Goal: Task Accomplishment & Management: Complete application form

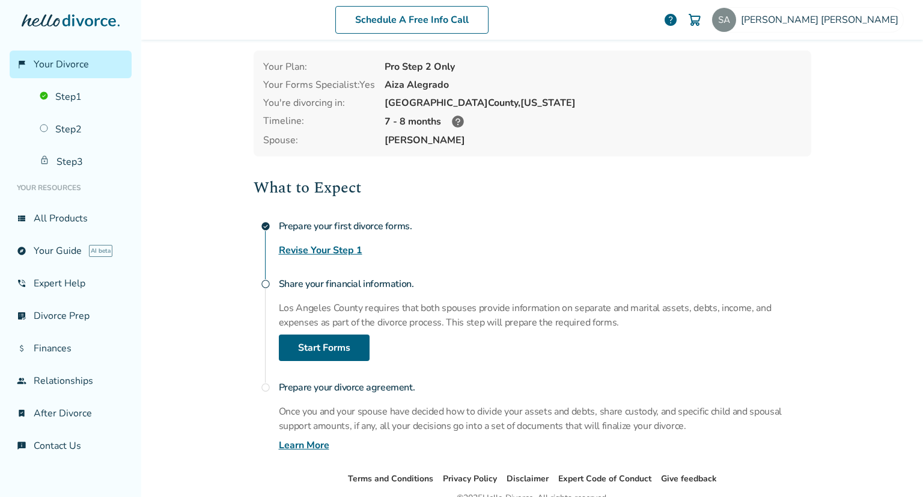
scroll to position [105, 0]
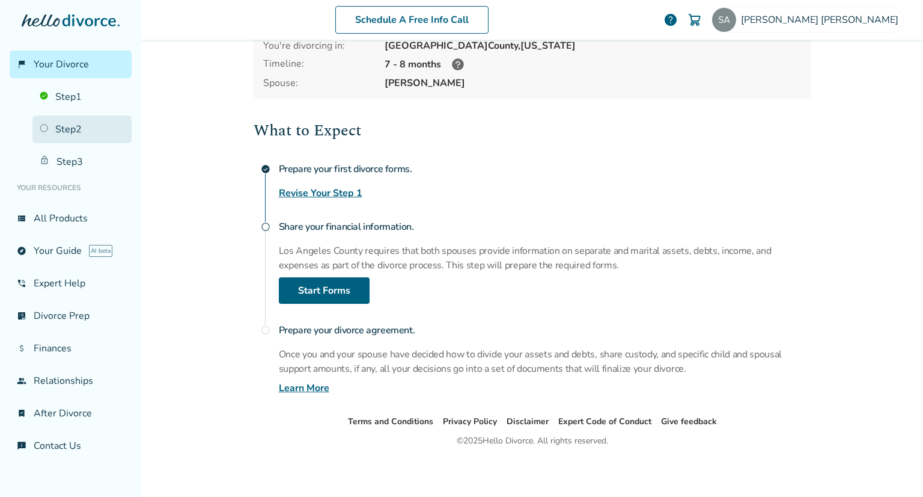
click at [78, 123] on link "Step 2" at bounding box center [81, 129] width 99 height 28
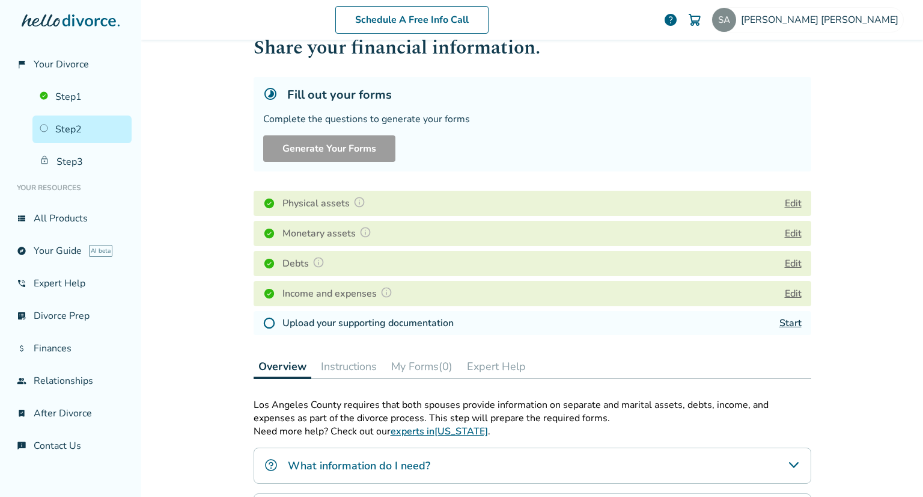
scroll to position [19, 0]
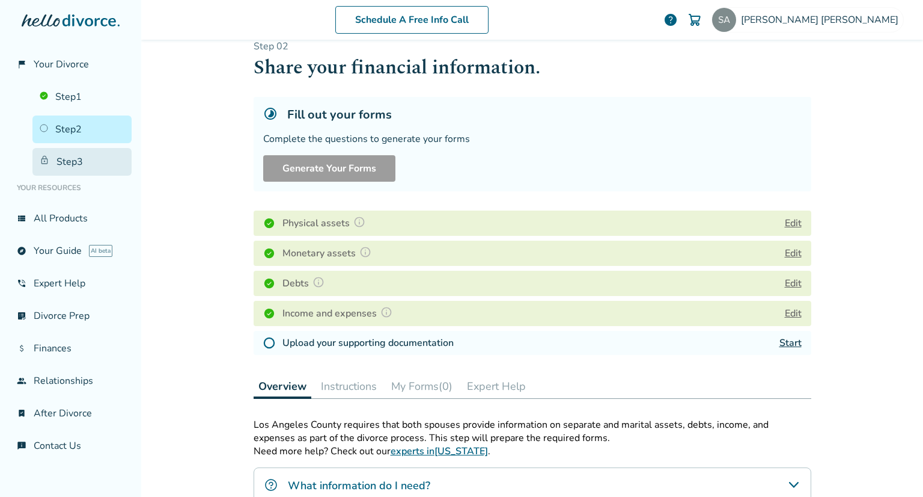
click at [96, 155] on link "Step 3" at bounding box center [81, 162] width 99 height 28
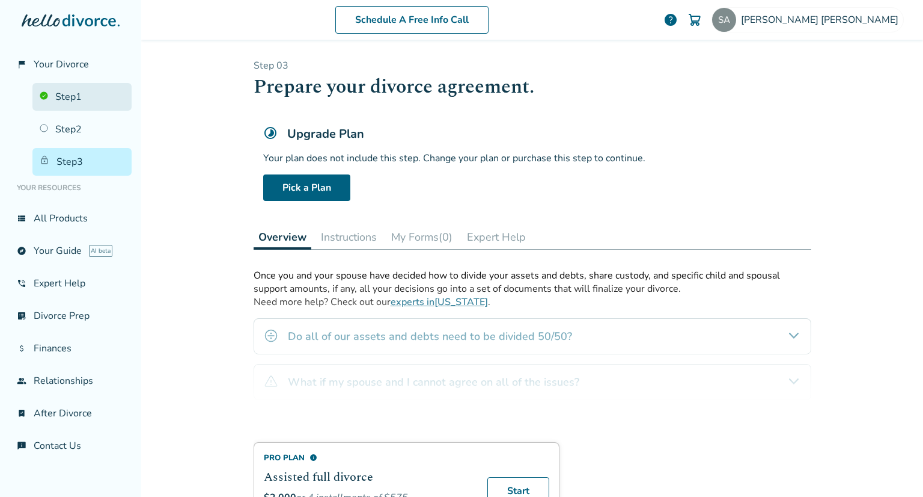
click at [72, 100] on link "Step 1" at bounding box center [81, 97] width 99 height 28
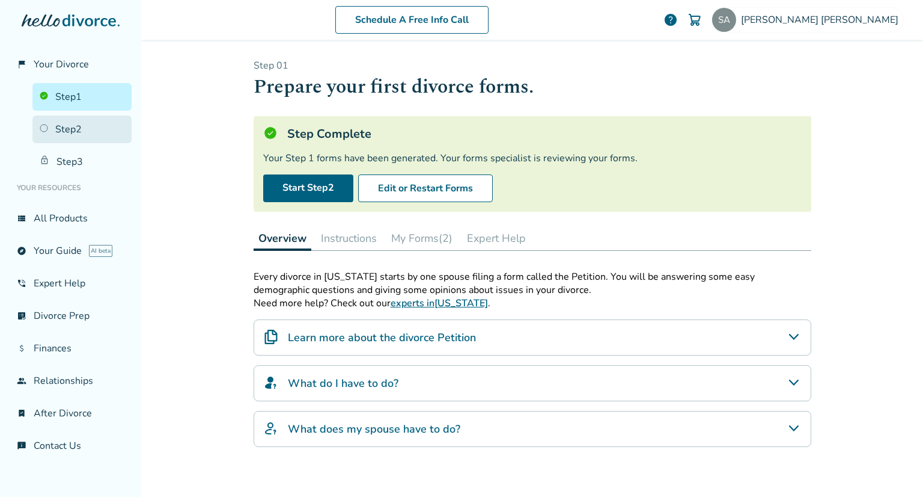
click at [78, 135] on link "Step 2" at bounding box center [81, 129] width 99 height 28
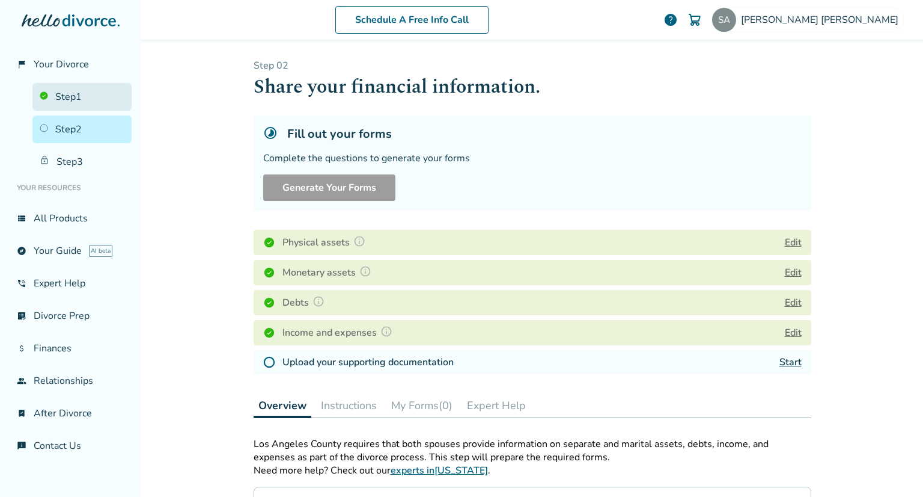
click at [88, 106] on link "Step 1" at bounding box center [81, 97] width 99 height 28
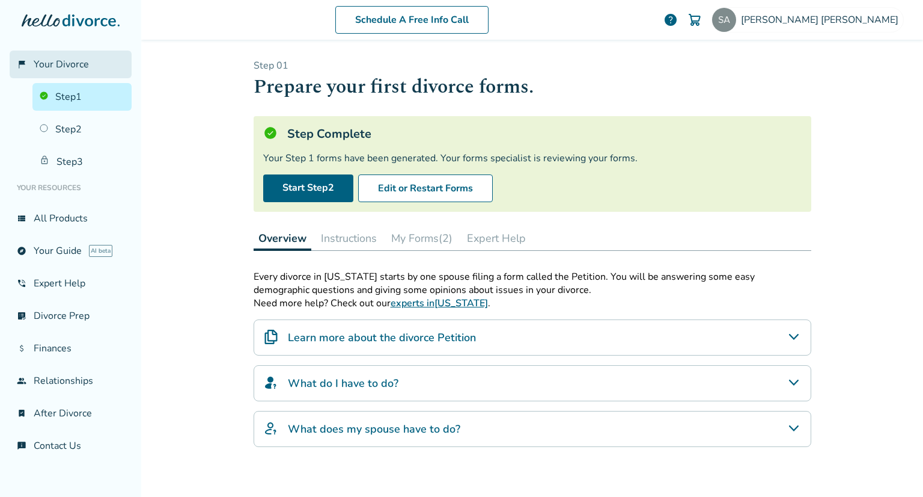
click at [69, 61] on span "Your Divorce" at bounding box center [61, 64] width 55 height 13
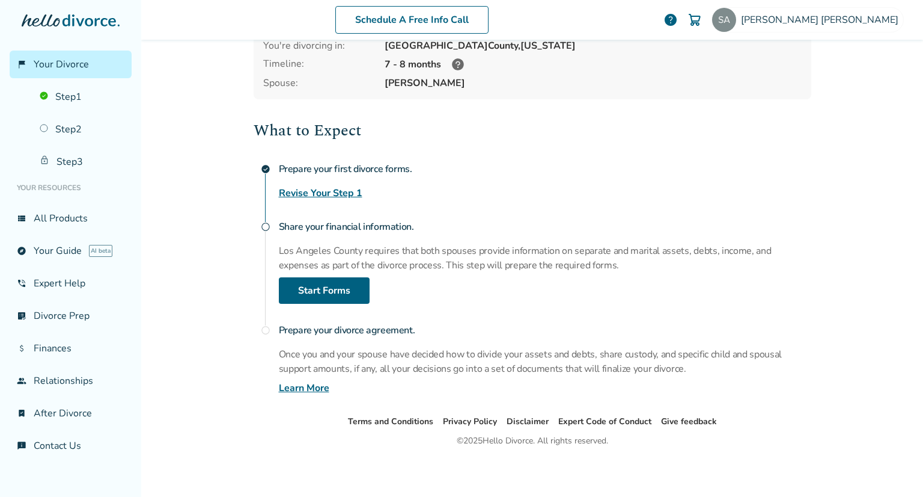
scroll to position [44, 0]
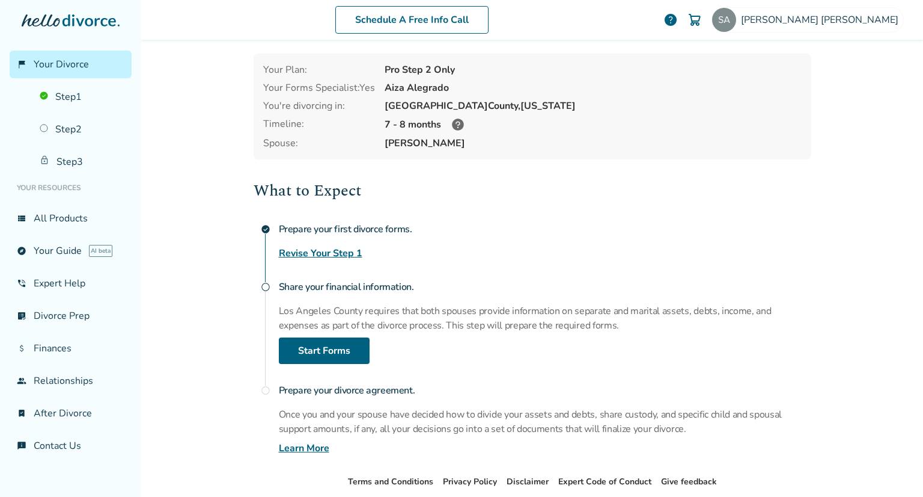
click at [324, 251] on link "Revise Your Step 1" at bounding box center [321, 253] width 84 height 14
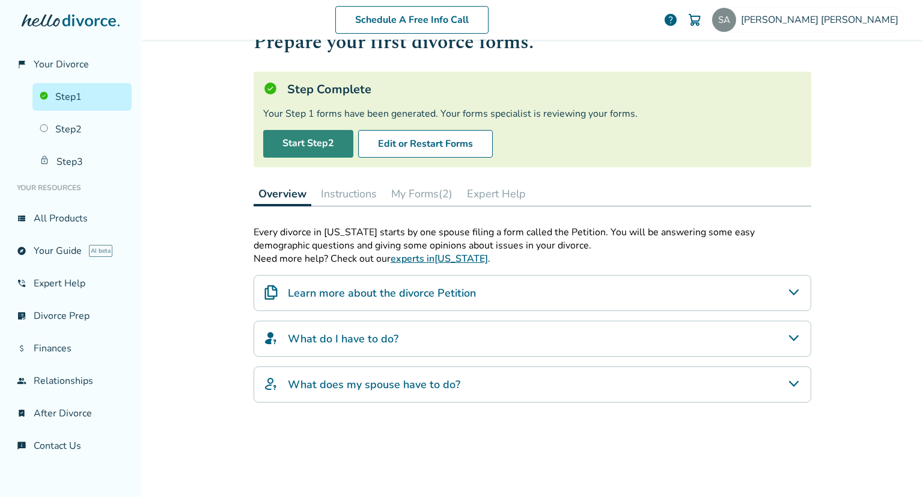
click at [343, 147] on link "Start Step 2" at bounding box center [308, 144] width 90 height 28
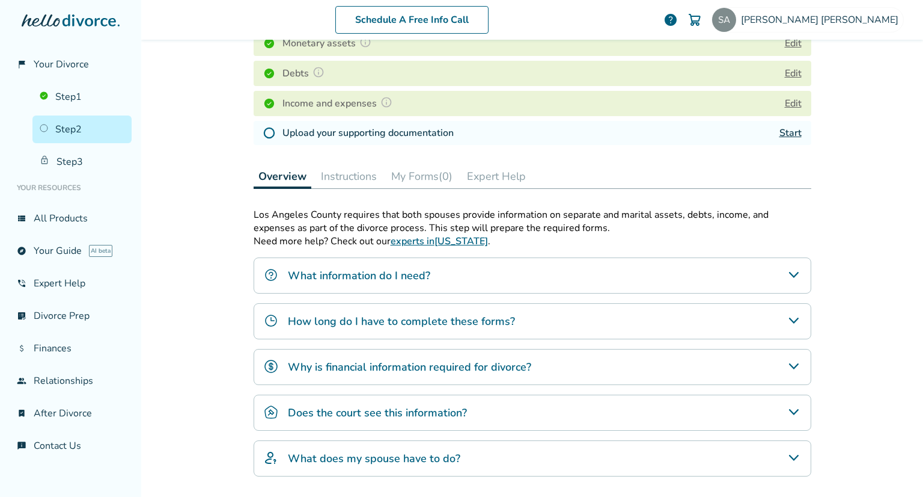
scroll to position [200, 0]
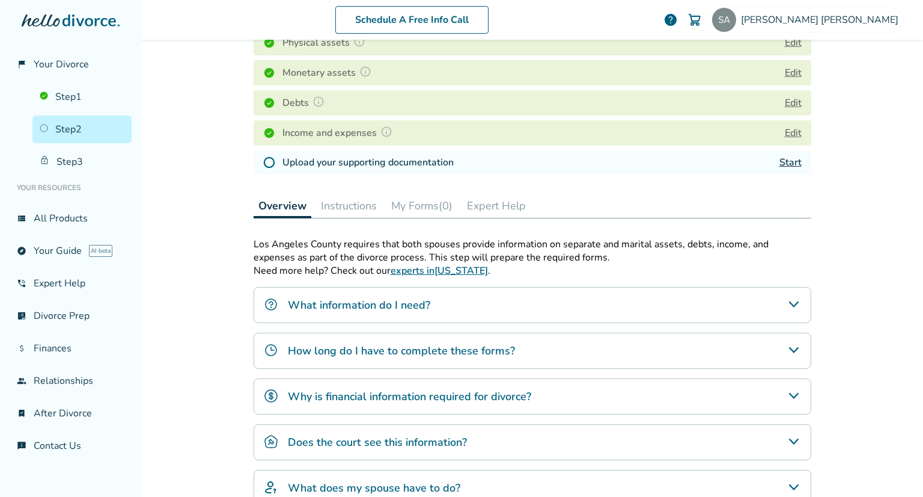
click at [364, 205] on button "Instructions" at bounding box center [349, 206] width 66 height 24
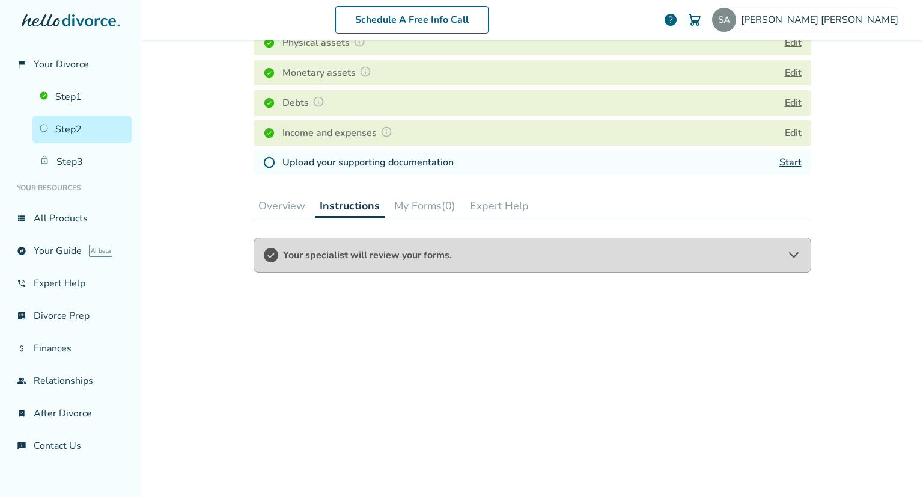
click at [275, 203] on button "Overview" at bounding box center [282, 206] width 57 height 24
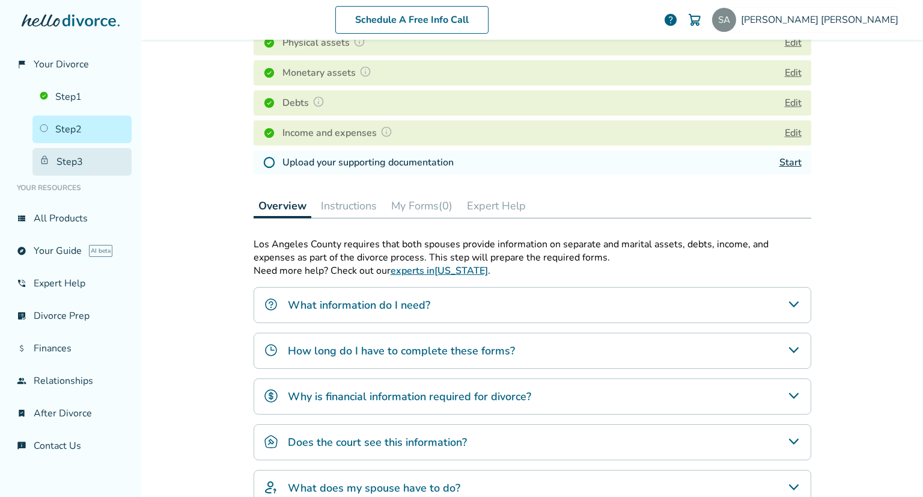
click at [117, 157] on link "Step 3" at bounding box center [81, 162] width 99 height 28
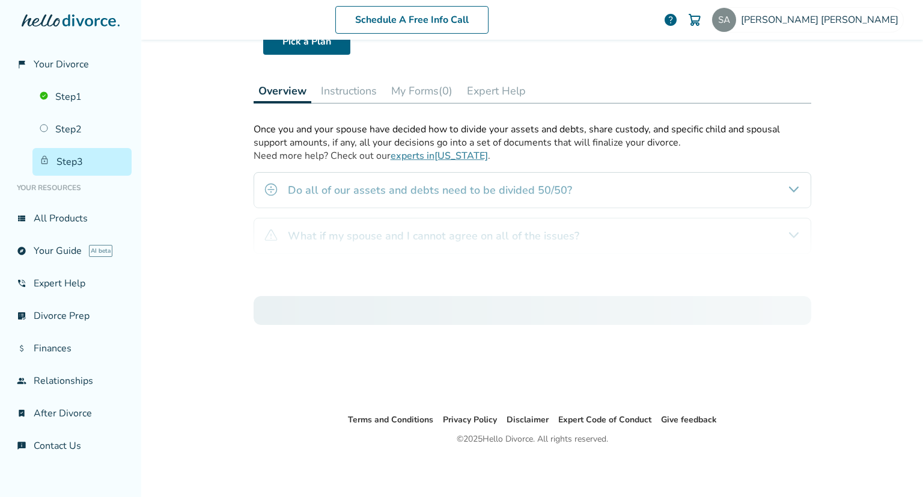
scroll to position [59, 0]
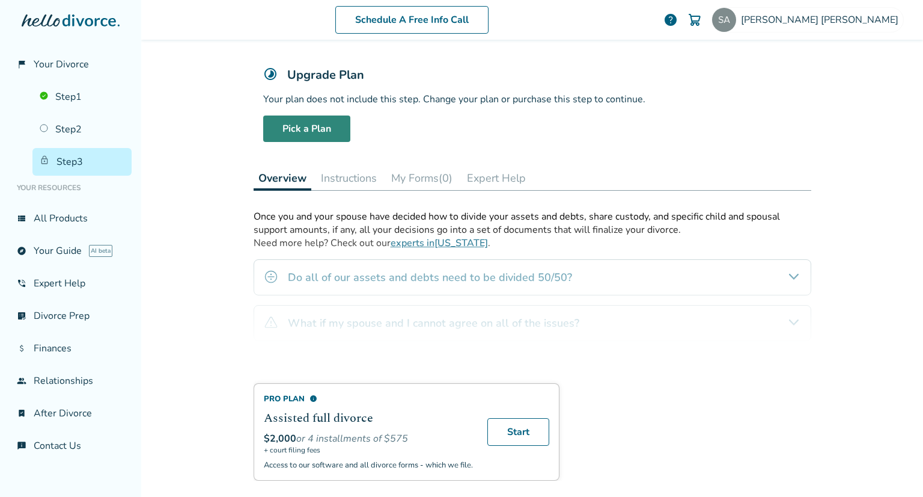
click at [306, 136] on link "Pick a Plan" at bounding box center [306, 128] width 87 height 26
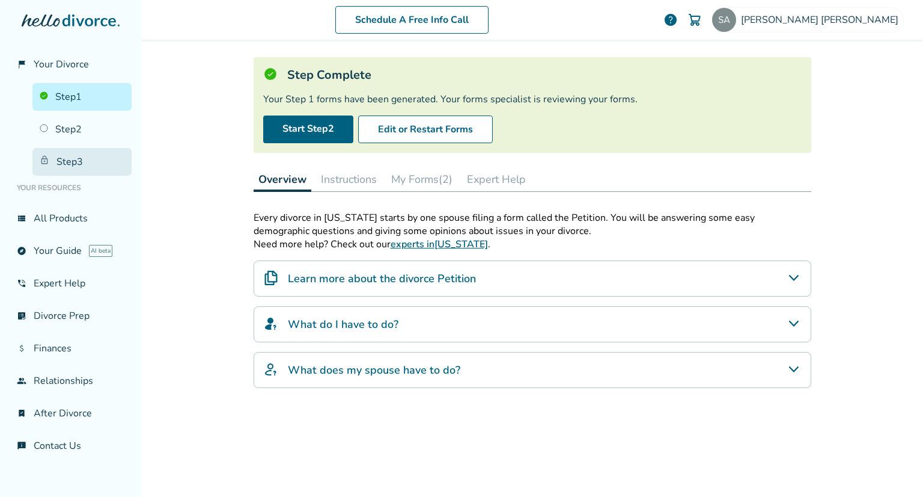
click at [96, 156] on link "Step 3" at bounding box center [81, 162] width 99 height 28
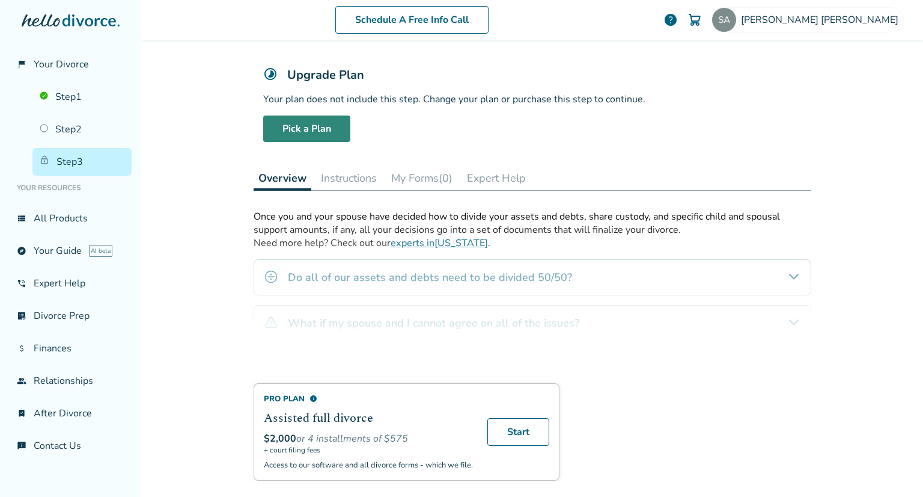
click at [301, 129] on link "Pick a Plan" at bounding box center [306, 128] width 87 height 26
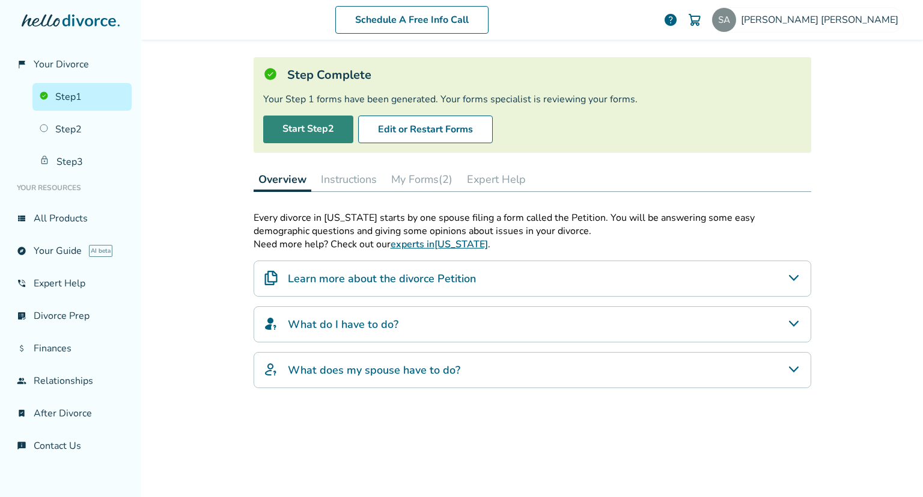
click at [320, 129] on link "Start Step 2" at bounding box center [308, 129] width 90 height 28
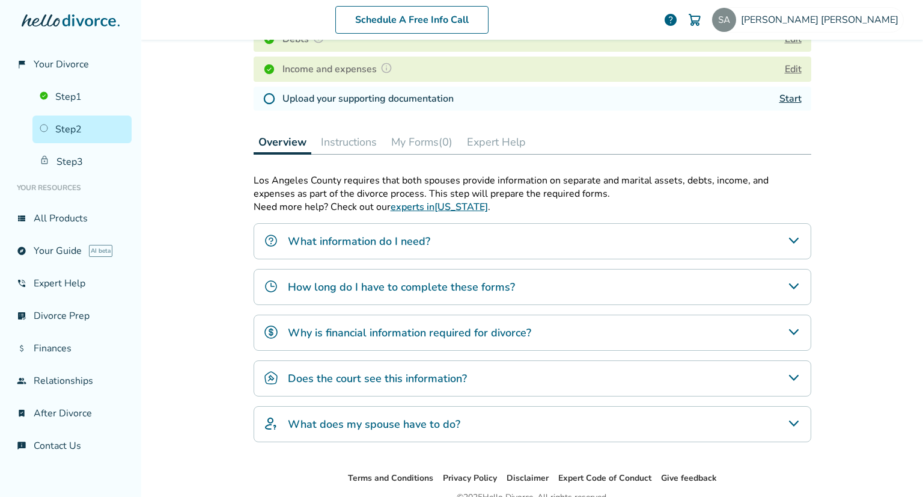
scroll to position [200, 0]
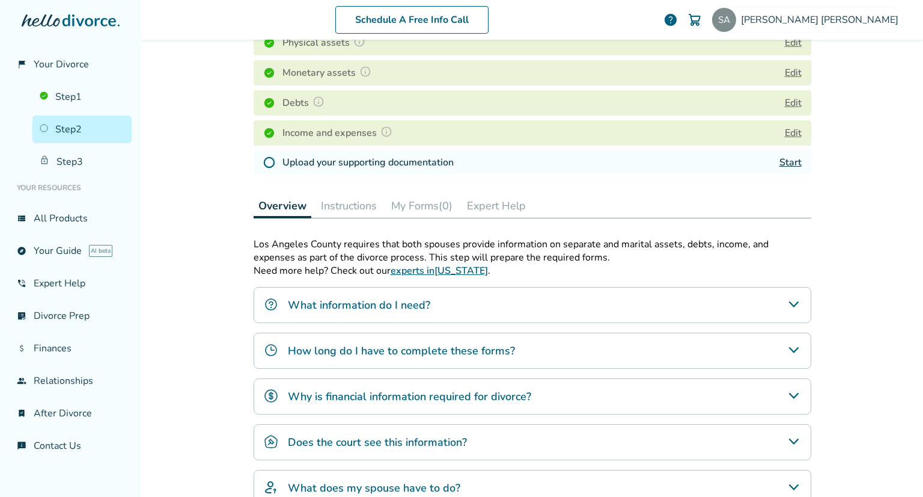
click at [355, 207] on button "Instructions" at bounding box center [349, 206] width 66 height 24
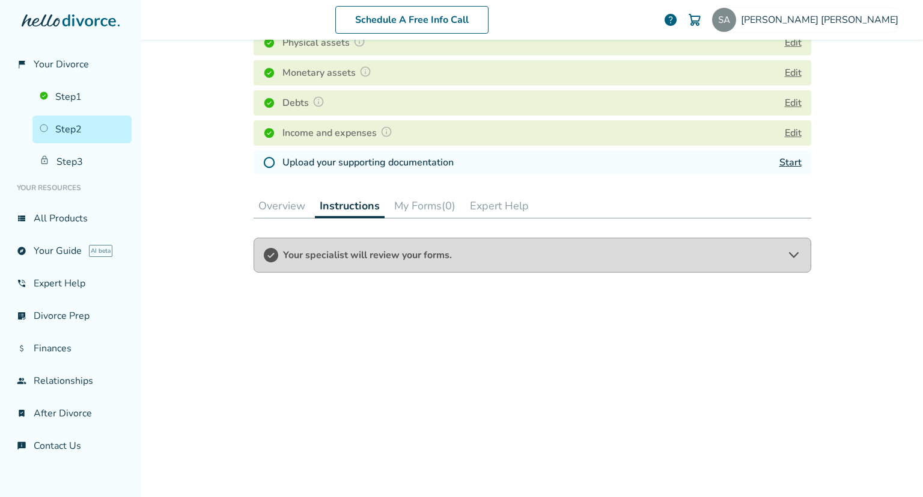
click at [406, 201] on button "My Forms (0)" at bounding box center [425, 206] width 71 height 24
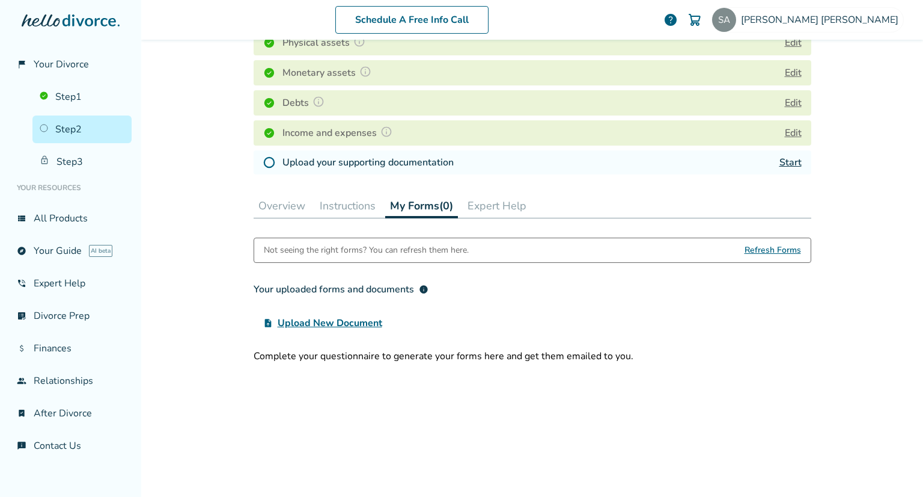
click at [500, 206] on button "Expert Help" at bounding box center [497, 206] width 69 height 24
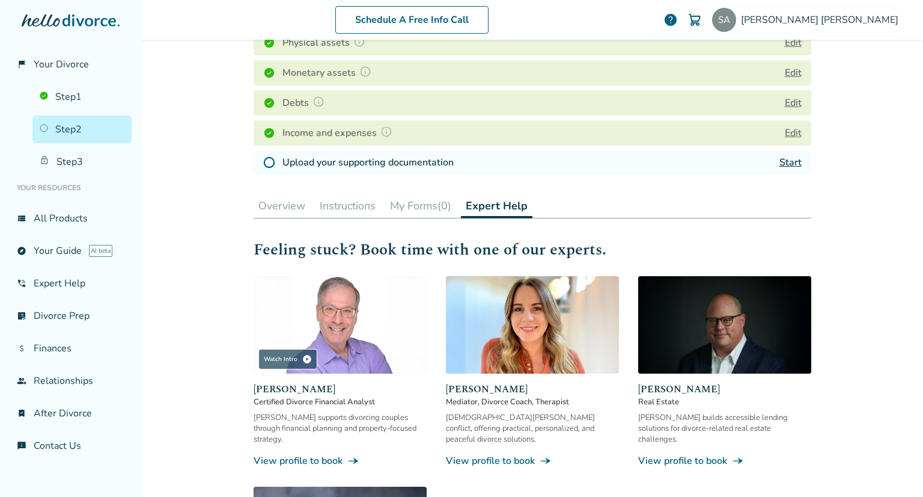
click at [290, 209] on button "Overview" at bounding box center [282, 206] width 57 height 24
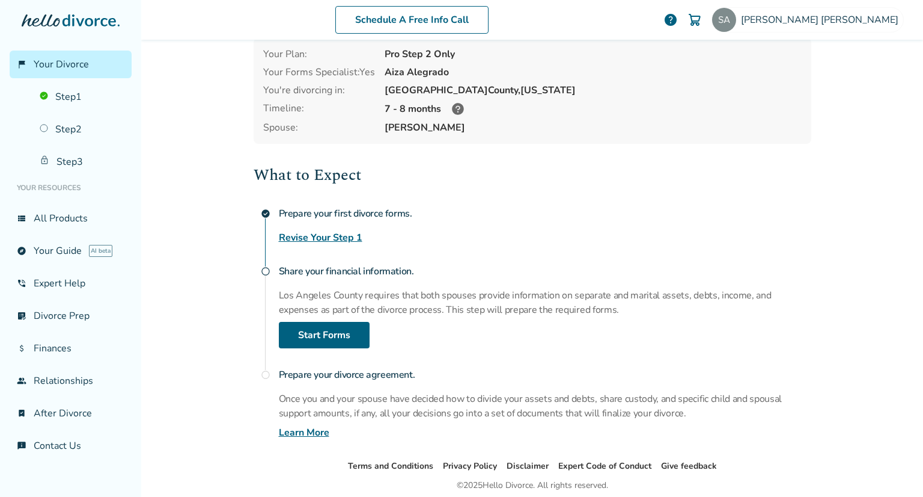
scroll to position [105, 0]
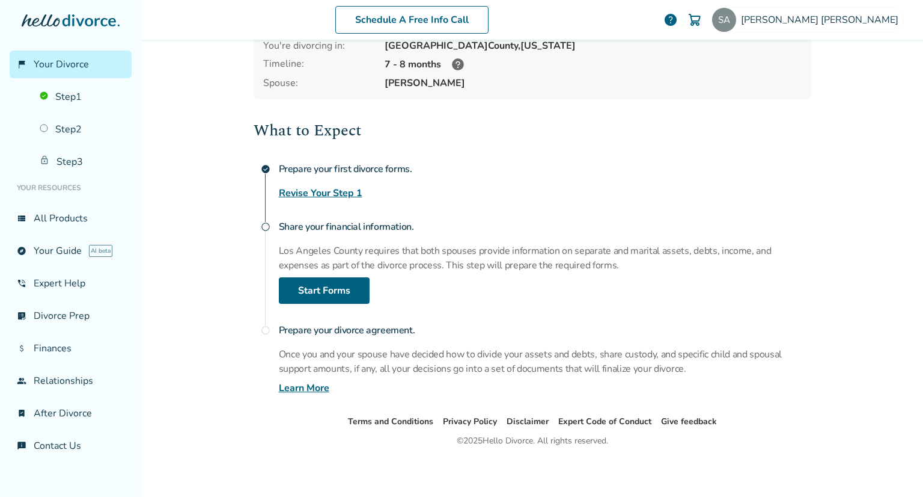
click at [354, 225] on h4 "Share your financial information." at bounding box center [545, 227] width 533 height 24
click at [308, 291] on link "Start Forms" at bounding box center [324, 290] width 91 height 26
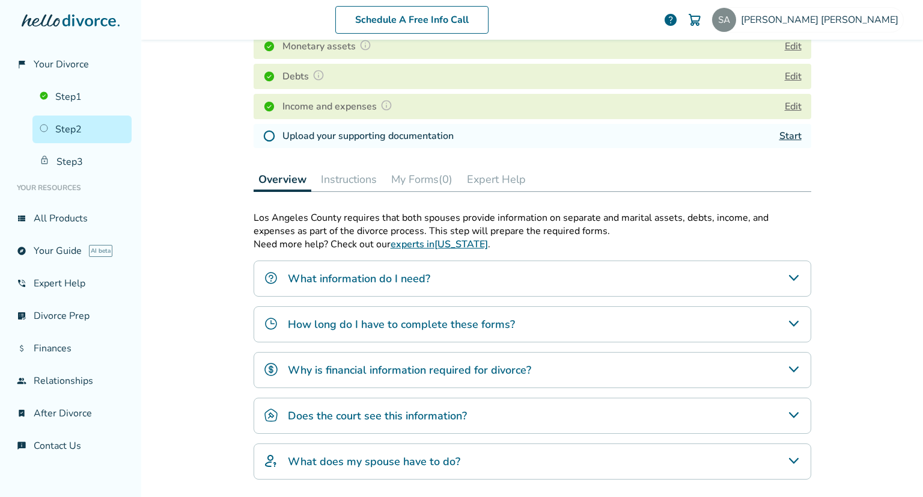
scroll to position [299, 0]
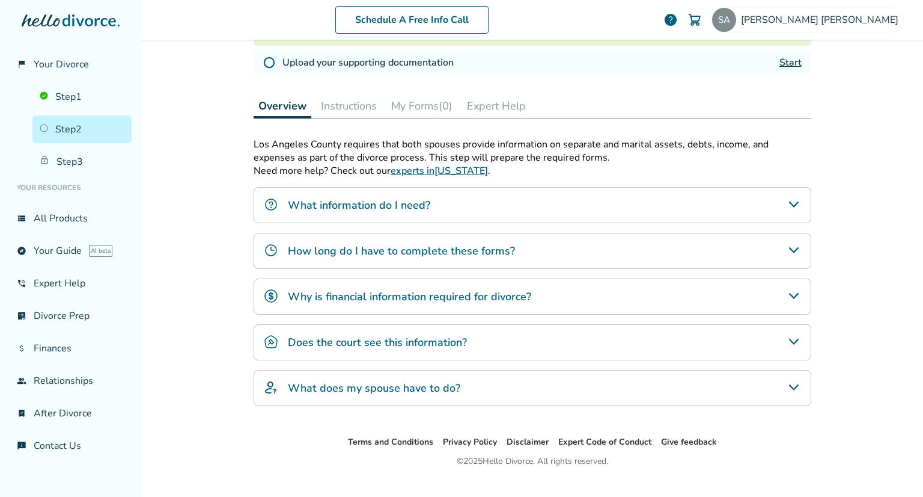
click at [780, 57] on link "Start" at bounding box center [791, 62] width 22 height 13
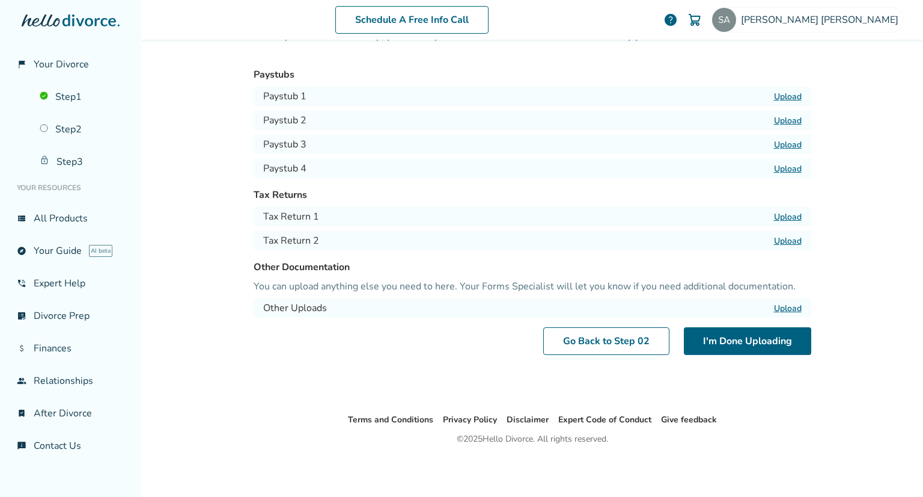
scroll to position [59, 0]
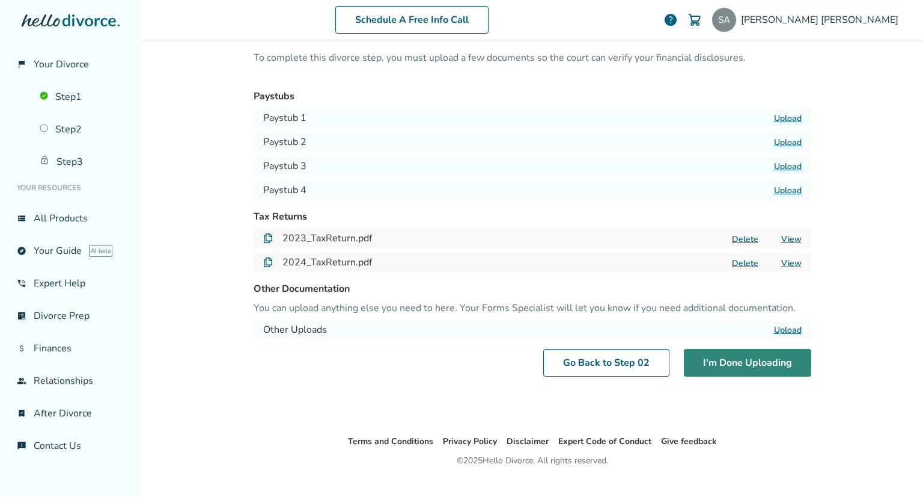
click at [752, 358] on button "I'm Done Uploading" at bounding box center [747, 363] width 127 height 28
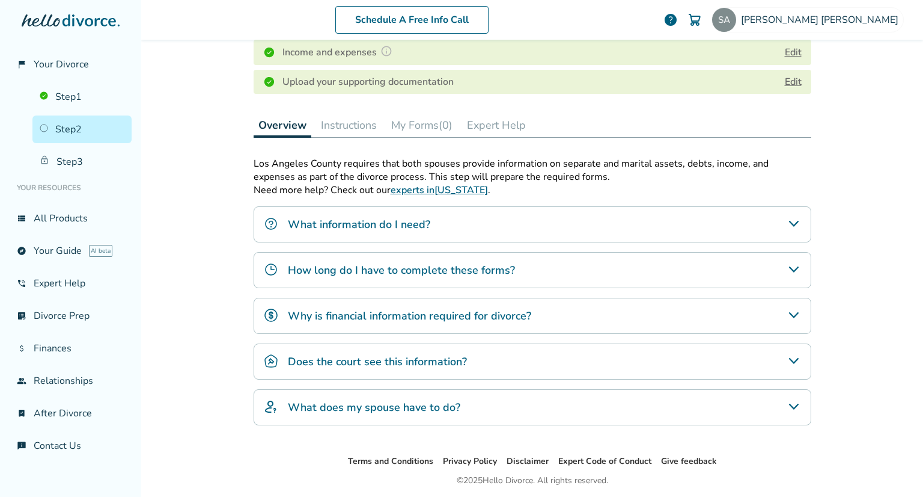
scroll to position [139, 0]
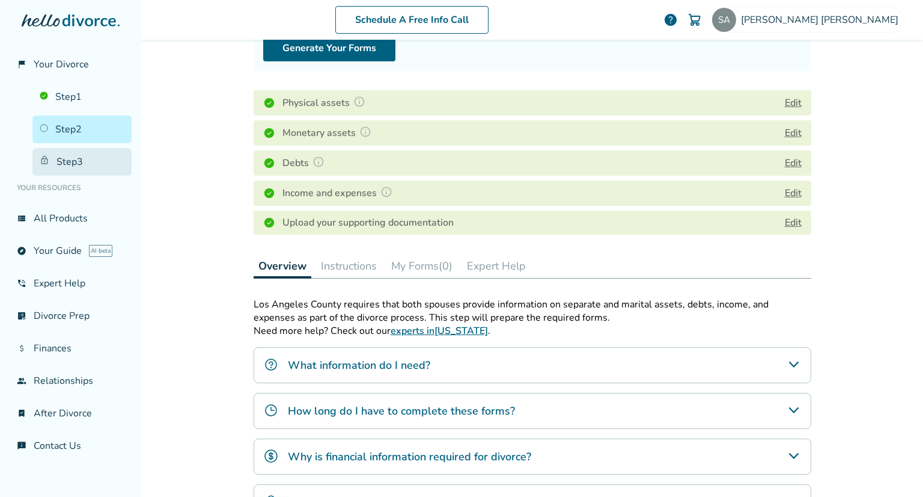
click at [83, 154] on link "Step 3" at bounding box center [81, 162] width 99 height 28
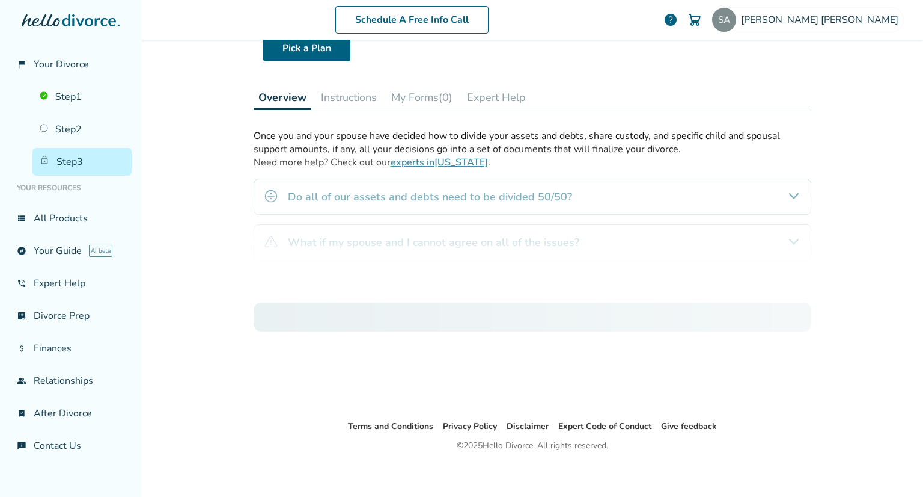
scroll to position [59, 0]
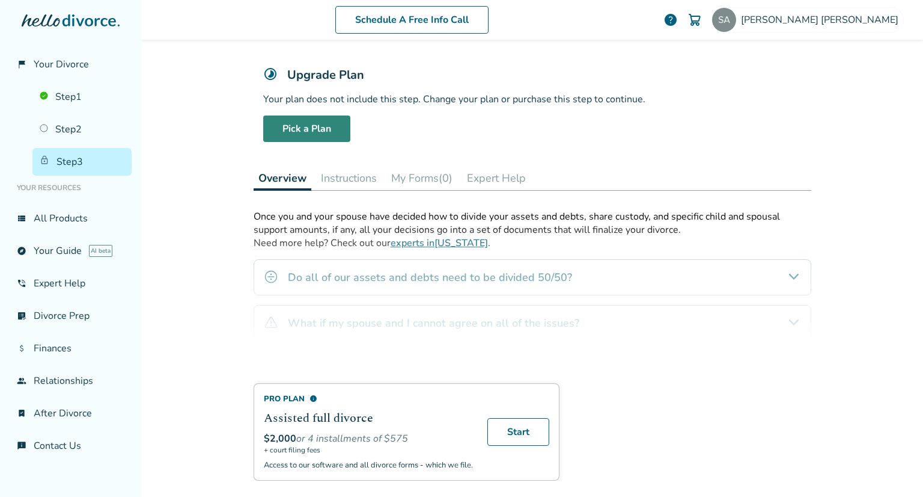
click at [303, 126] on link "Pick a Plan" at bounding box center [306, 128] width 87 height 26
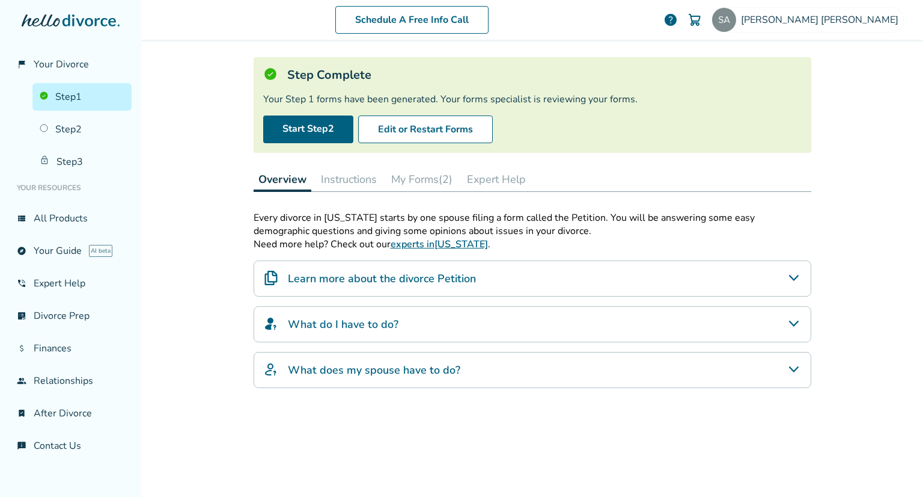
click at [419, 185] on button "My Forms (2)" at bounding box center [422, 179] width 71 height 24
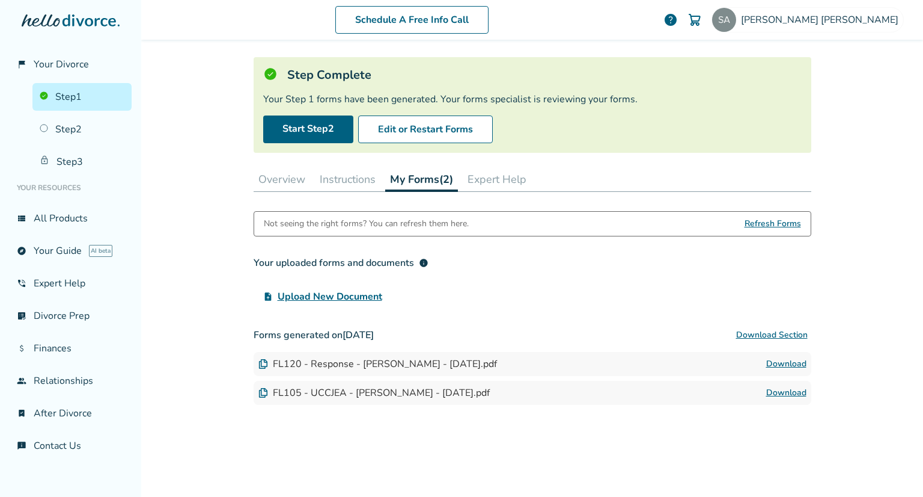
click at [315, 179] on button "Instructions" at bounding box center [348, 179] width 66 height 24
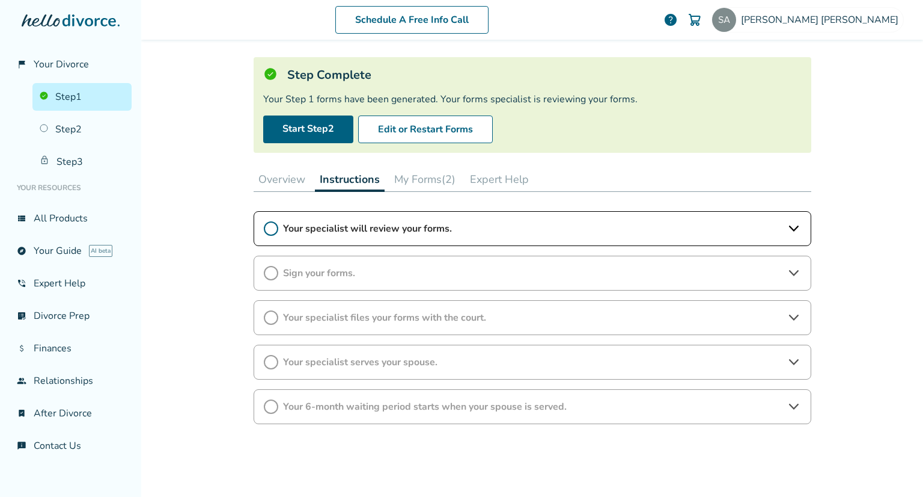
click at [280, 175] on button "Overview" at bounding box center [282, 179] width 57 height 24
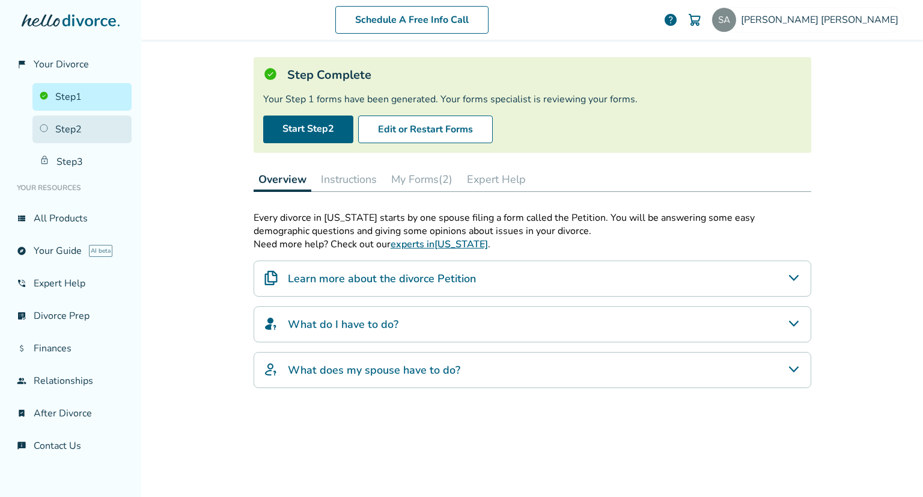
click at [98, 124] on link "Step 2" at bounding box center [81, 129] width 99 height 28
